Goal: Navigation & Orientation: Find specific page/section

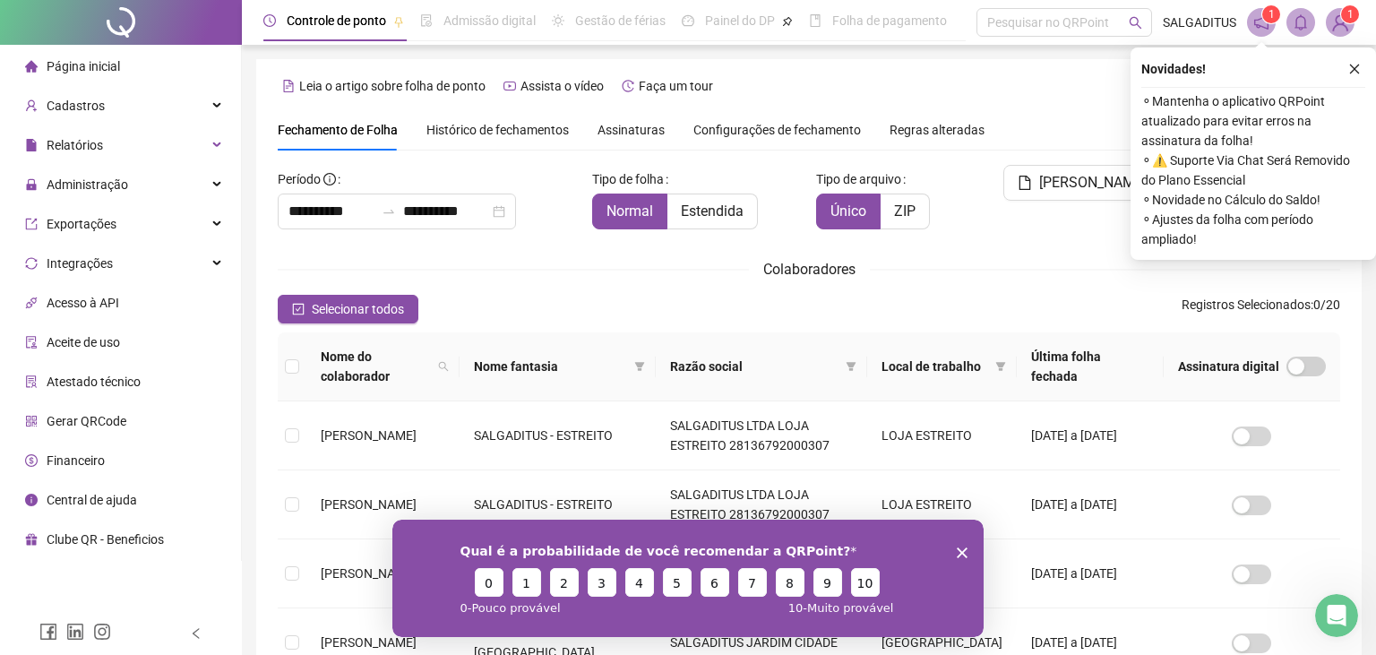
scroll to position [39, 0]
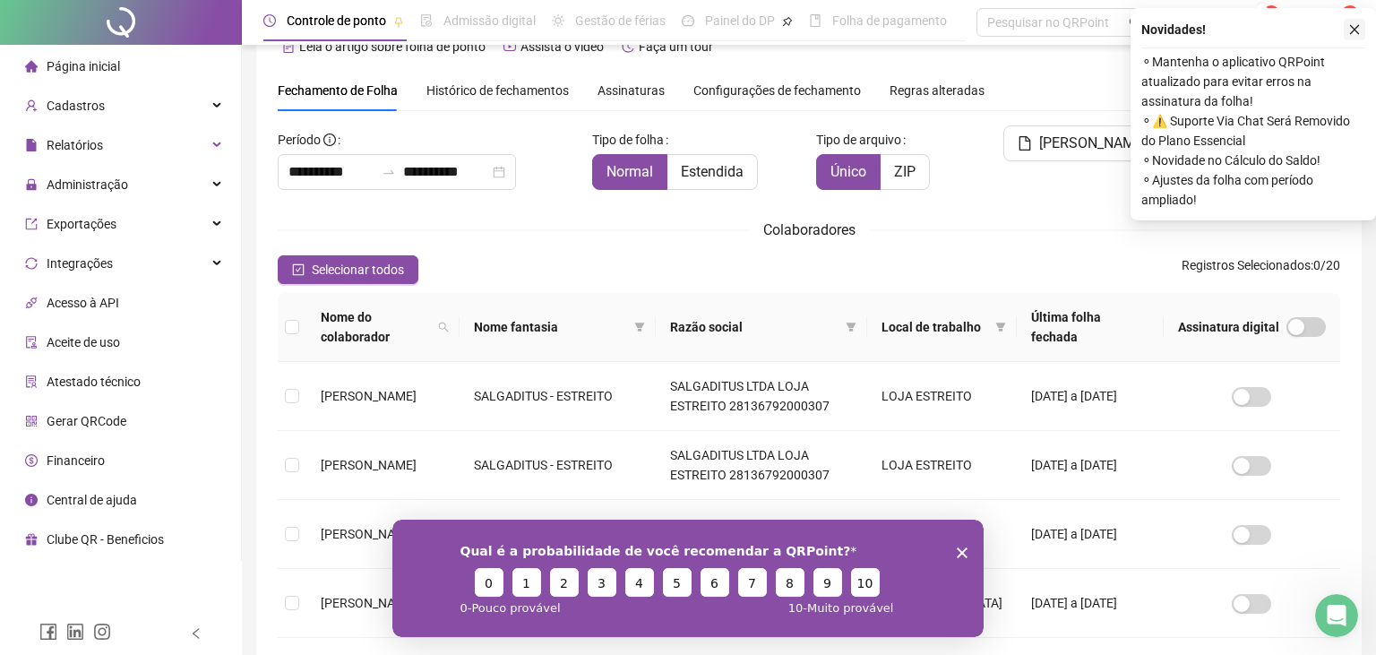
click at [1350, 38] on button "button" at bounding box center [1353, 29] width 21 height 21
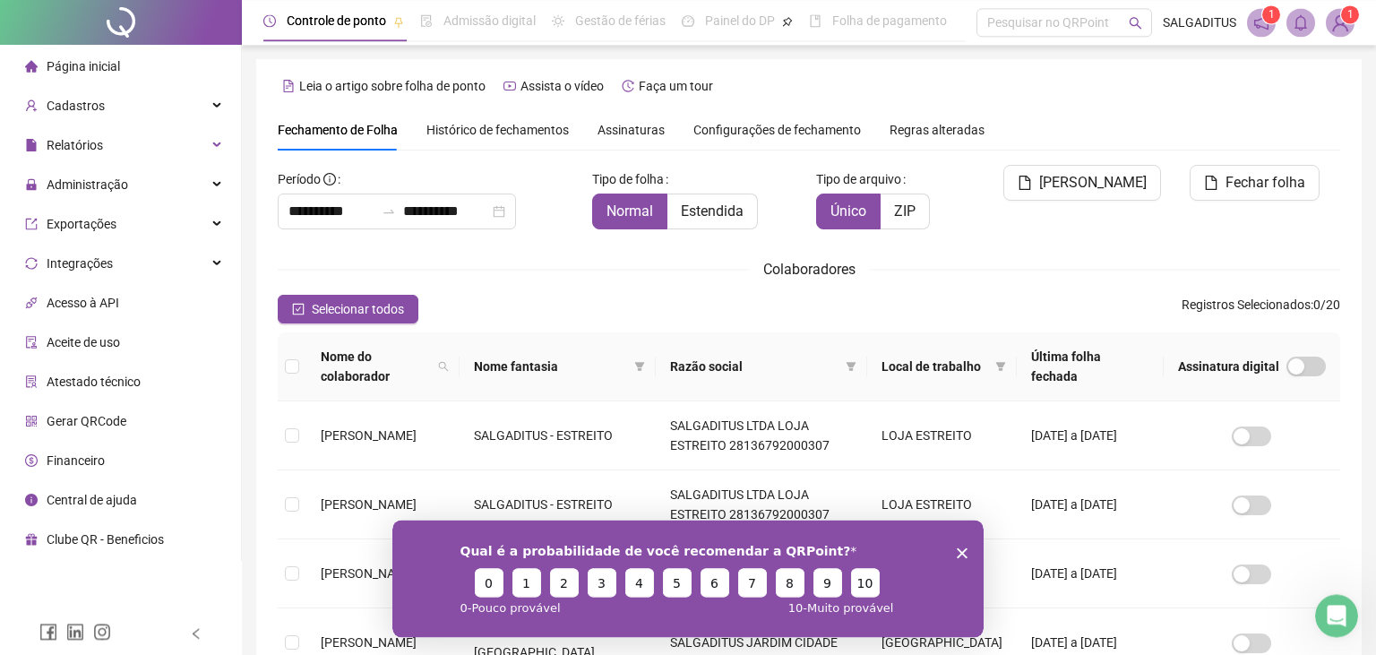
scroll to position [0, 0]
click at [120, 63] on li "Página inicial" at bounding box center [121, 66] width 234 height 36
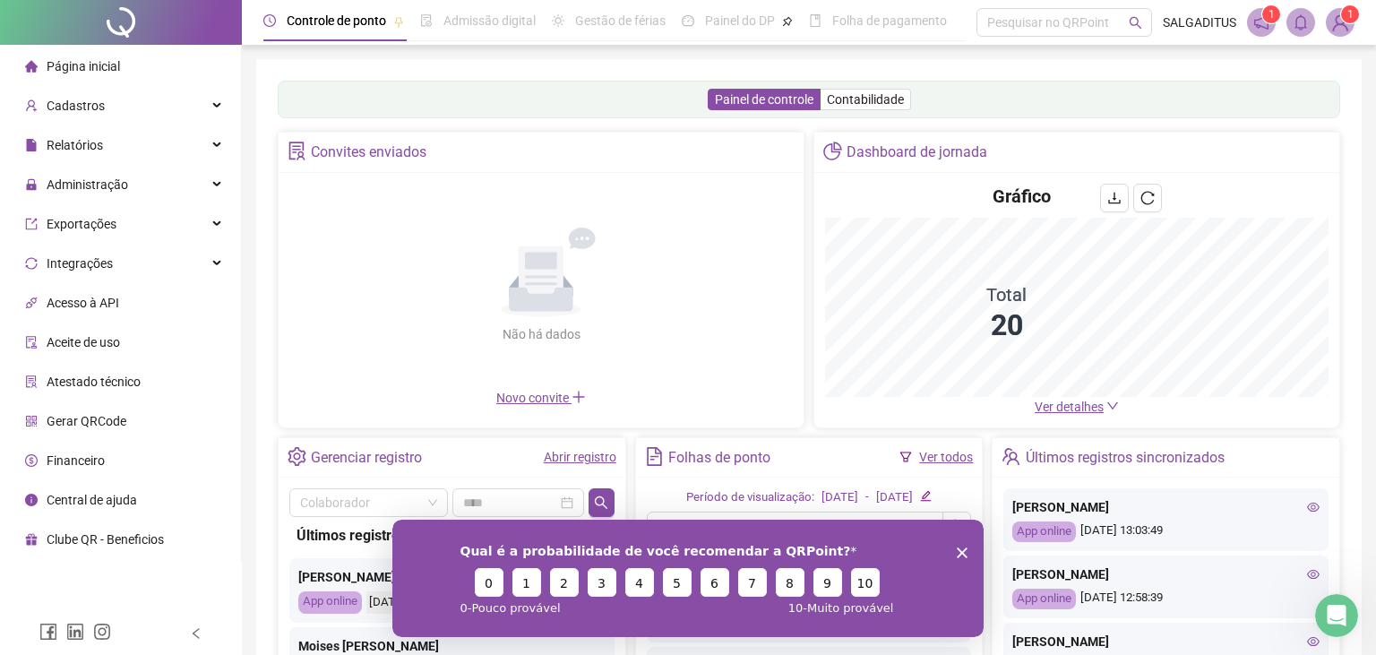
click at [973, 545] on div "Qual é a probabilidade de você recomendar a QRPoint? 0 1 2 3 4 5 6 7 8 9 10 0 -…" at bounding box center [687, 577] width 591 height 117
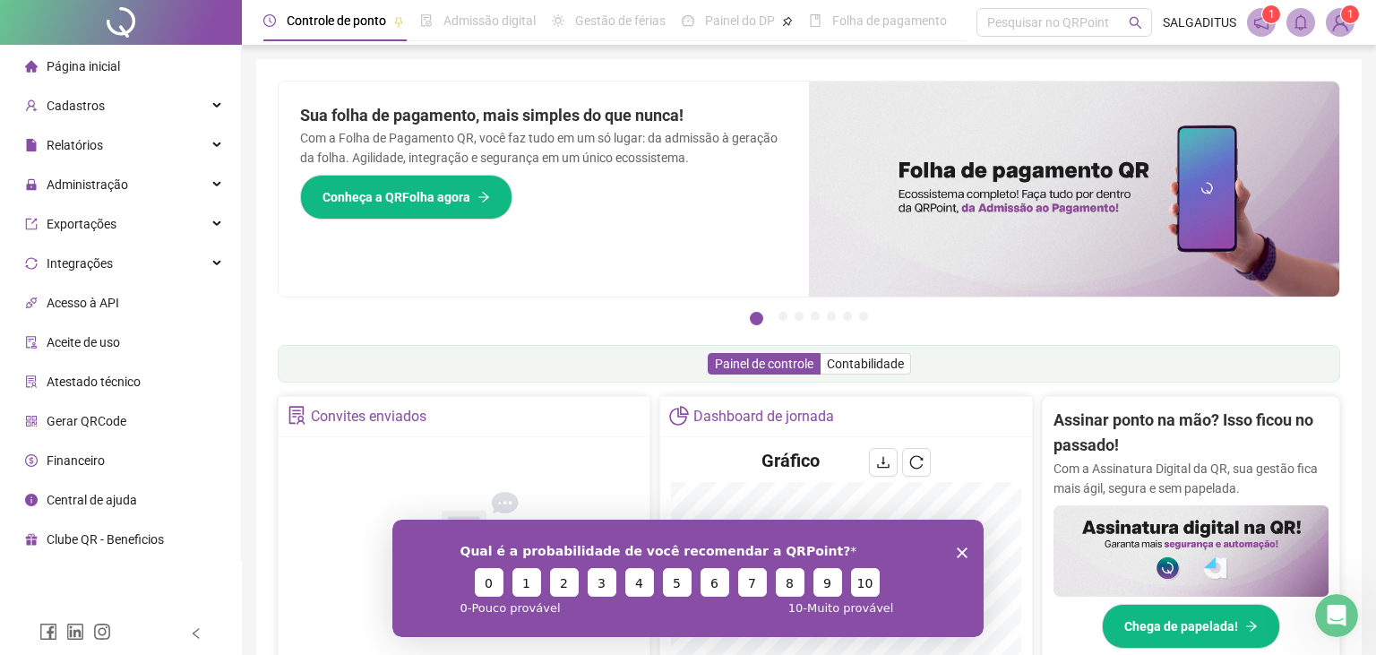
click at [963, 553] on polygon "Close survey" at bounding box center [962, 551] width 11 height 11
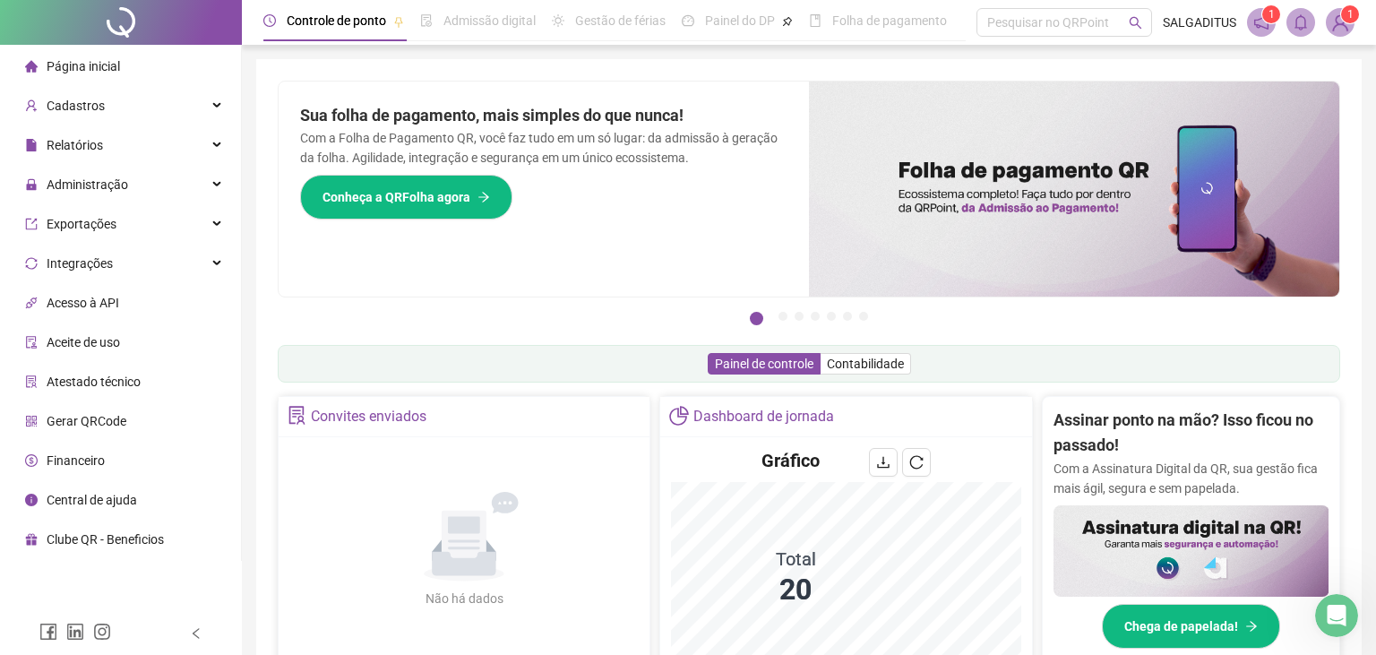
click at [1268, 25] on icon "notification" at bounding box center [1261, 22] width 16 height 16
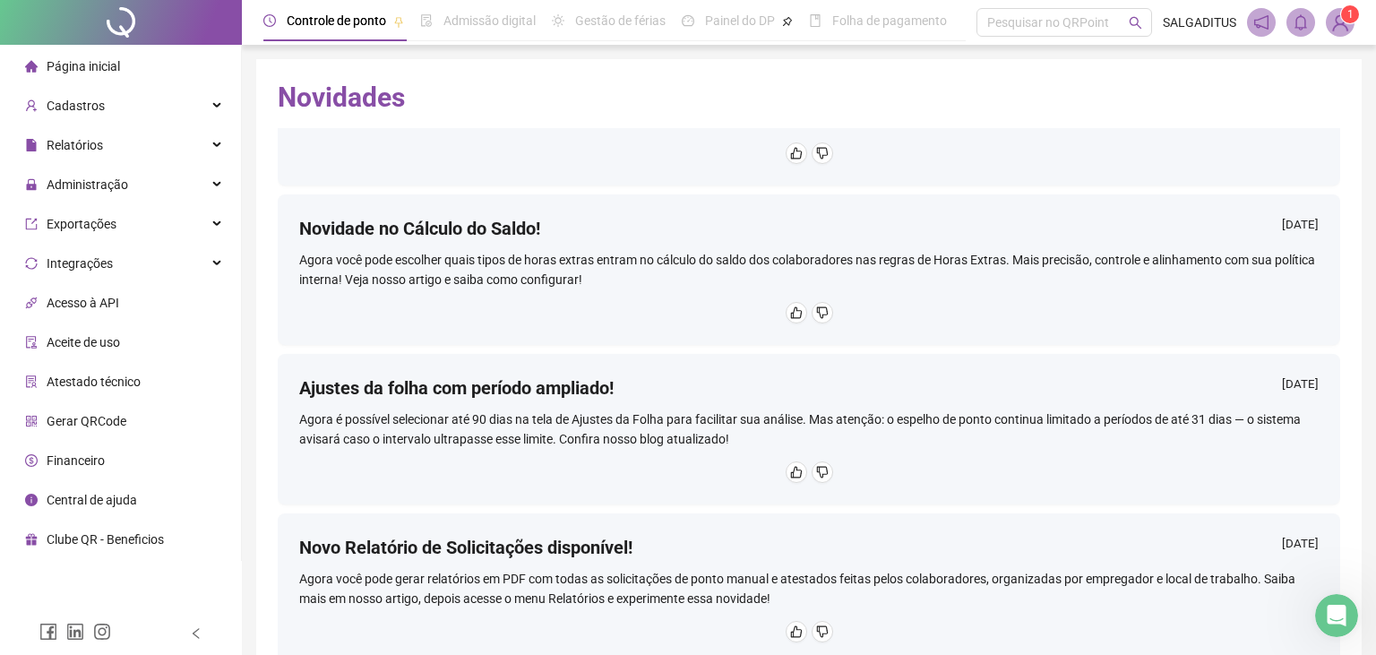
scroll to position [296, 0]
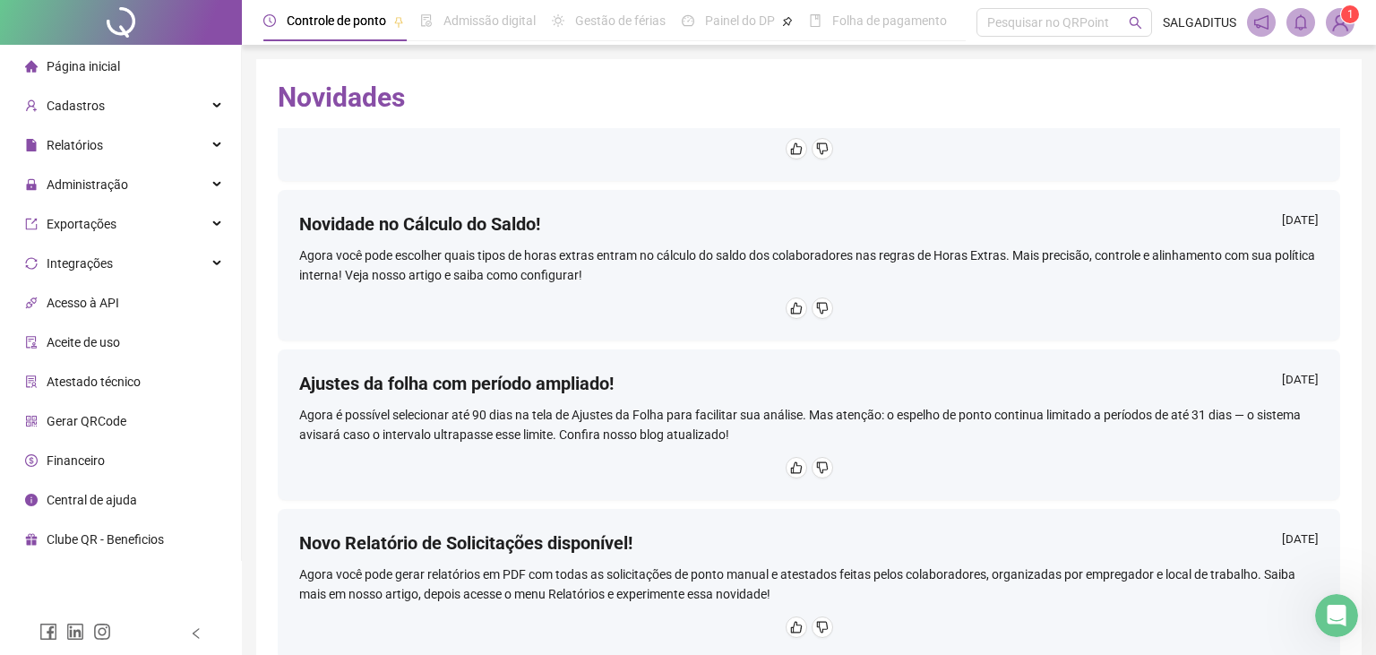
click at [120, 73] on li "Página inicial" at bounding box center [121, 66] width 234 height 36
